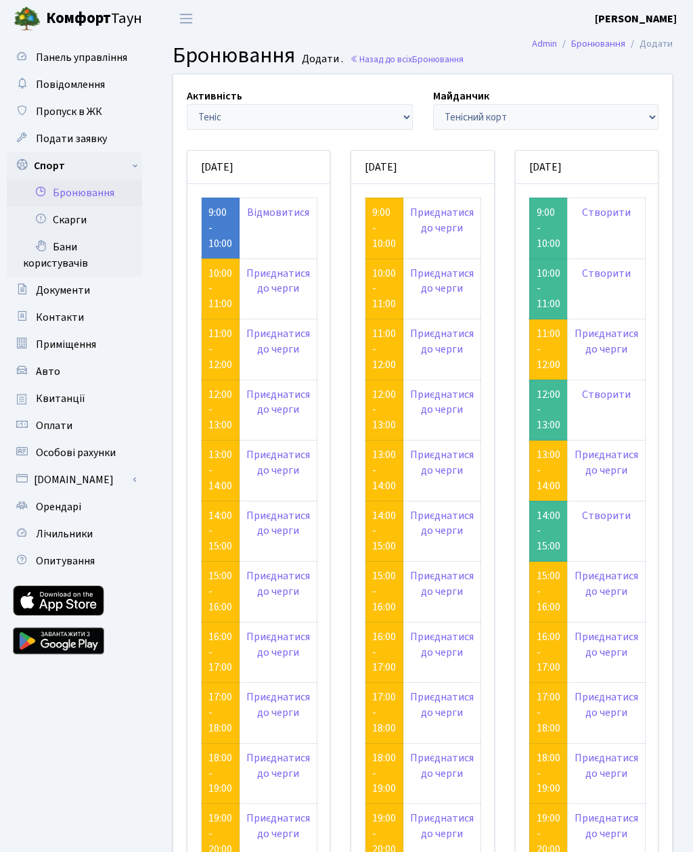
click at [95, 115] on span "Пропуск в ЖК" at bounding box center [69, 111] width 66 height 15
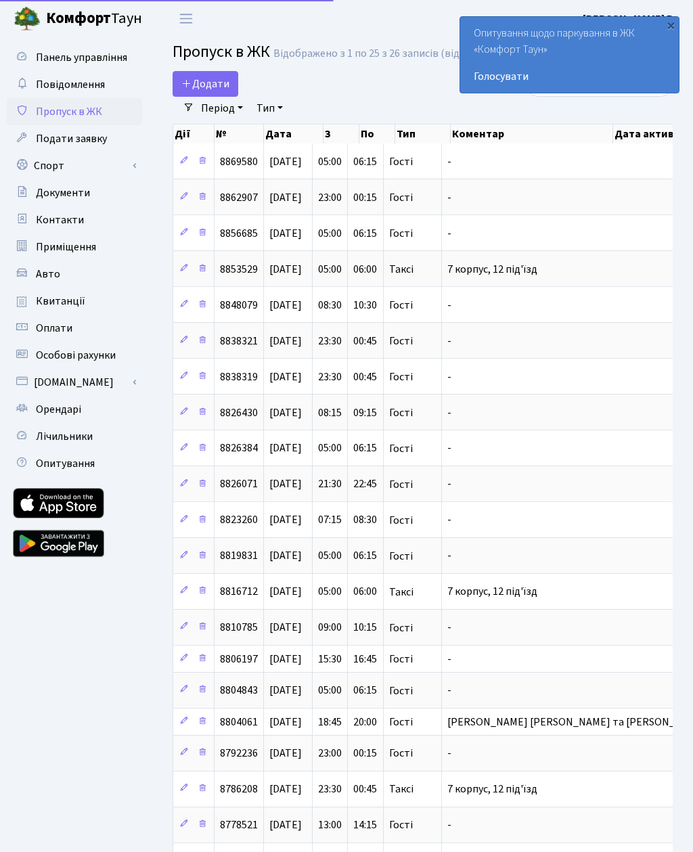
select select "25"
click at [204, 91] on span "Додати" at bounding box center [205, 83] width 48 height 15
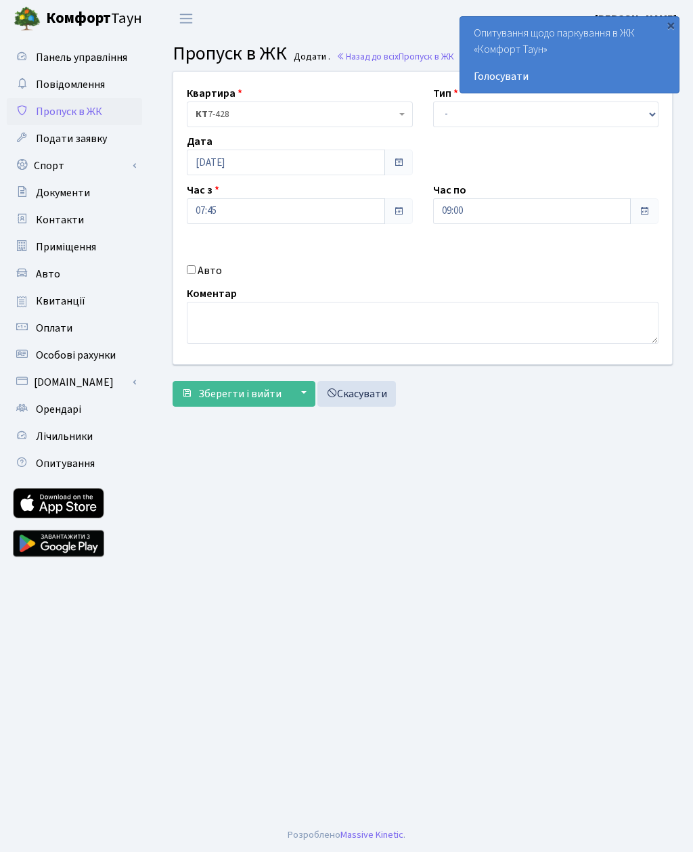
click at [400, 206] on span at bounding box center [398, 211] width 11 height 11
click at [321, 212] on input "07:45" at bounding box center [286, 211] width 198 height 26
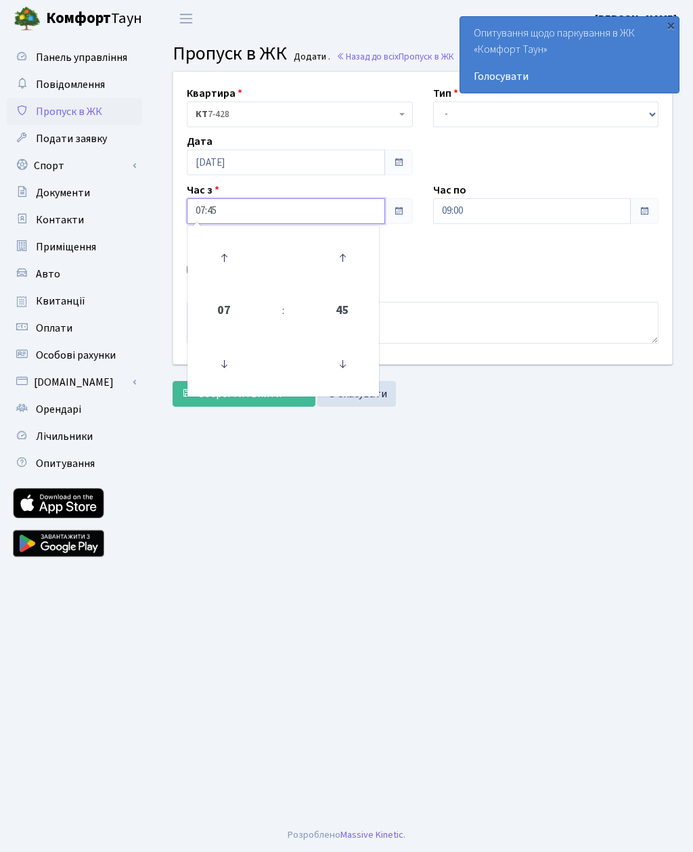
click at [227, 366] on icon at bounding box center [224, 364] width 37 height 37
click at [227, 252] on icon at bounding box center [224, 258] width 37 height 37
click at [238, 253] on icon at bounding box center [224, 258] width 37 height 37
click at [348, 357] on icon at bounding box center [342, 364] width 37 height 37
click at [346, 364] on icon at bounding box center [342, 364] width 37 height 37
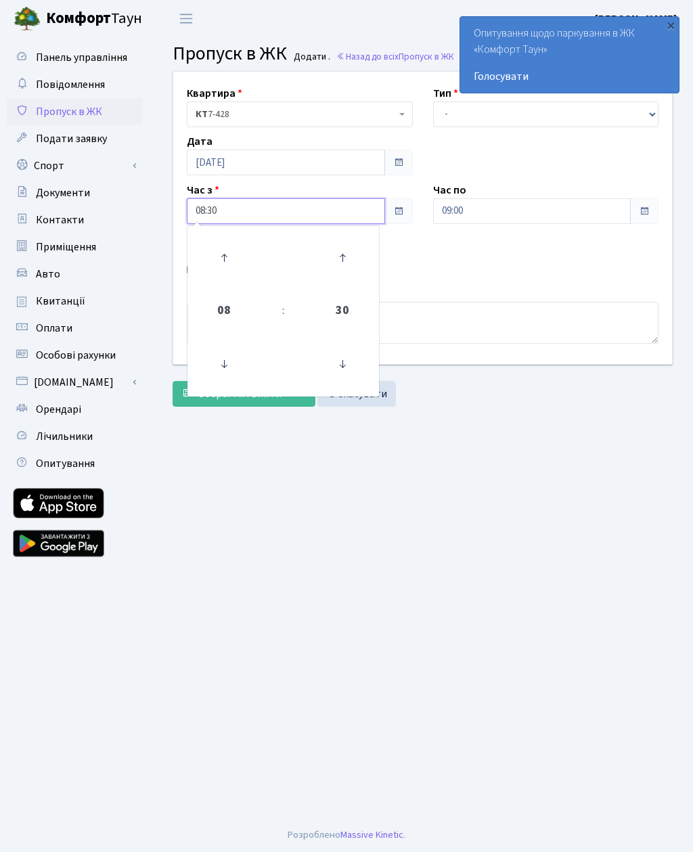
type input "08:15"
click at [572, 206] on input "09:00" at bounding box center [532, 211] width 198 height 26
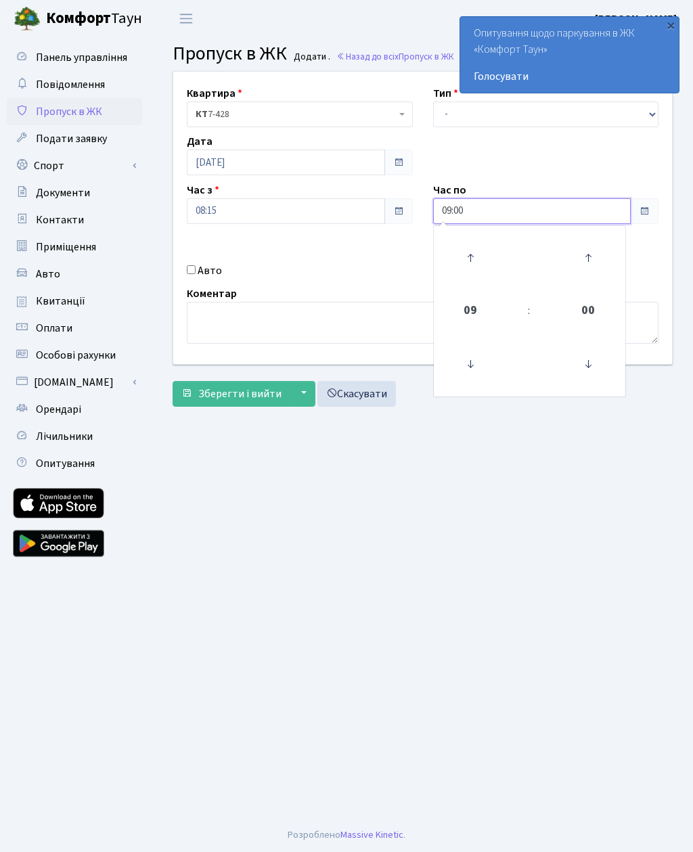
click at [594, 254] on icon at bounding box center [588, 258] width 37 height 37
type input "09:15"
click at [576, 451] on main "Admin Пропуск в ЖК Додати Пропуск в ЖК Додати . Назад до всіх Пропуск в ЖК Квар…" at bounding box center [422, 427] width 541 height 781
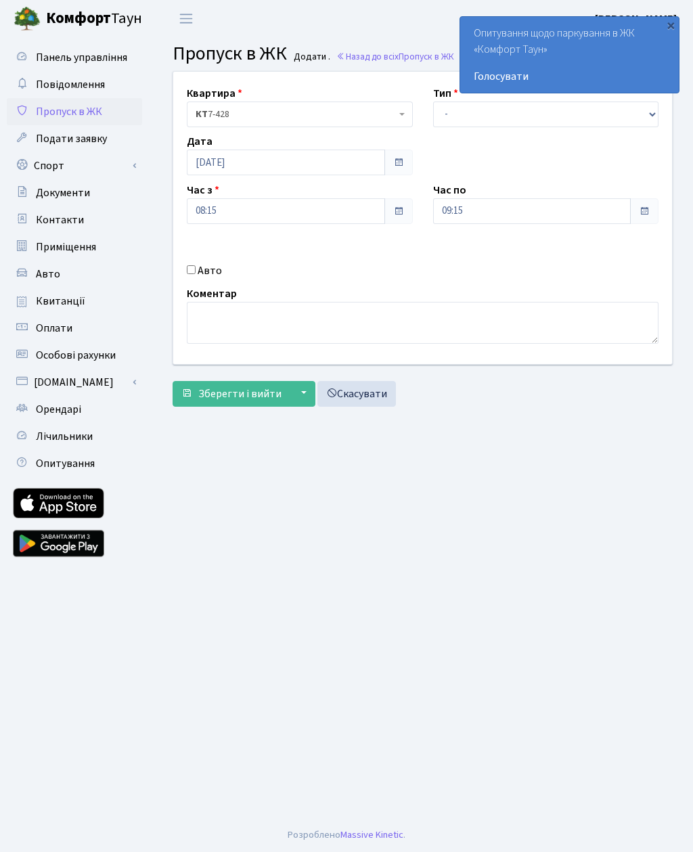
click at [194, 265] on input "Авто" at bounding box center [191, 269] width 9 height 9
checkbox input "true"
type input "Ка5548вн"
click at [482, 115] on select "- Доставка Таксі Гості Сервіс" at bounding box center [546, 114] width 226 height 26
select select "3"
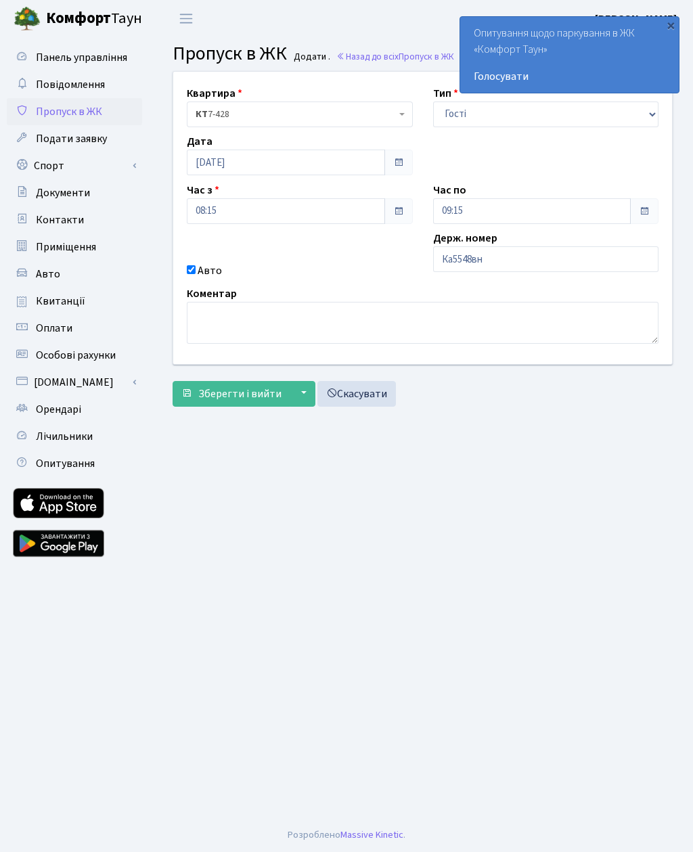
click at [248, 389] on span "Зберегти і вийти" at bounding box center [239, 393] width 83 height 15
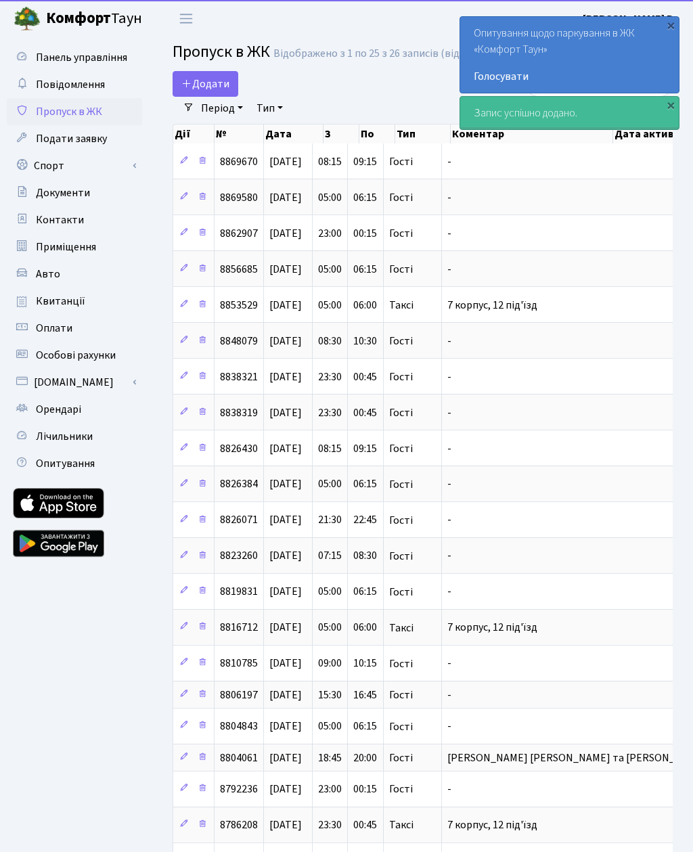
select select "25"
